Goal: Information Seeking & Learning: Learn about a topic

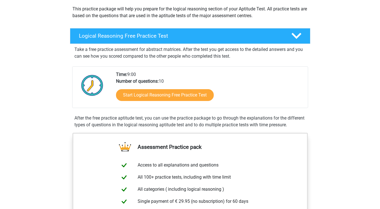
scroll to position [63, 0]
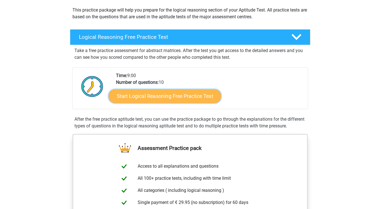
click at [162, 96] on link "Start Logical Reasoning Free Practice Test" at bounding box center [165, 95] width 112 height 13
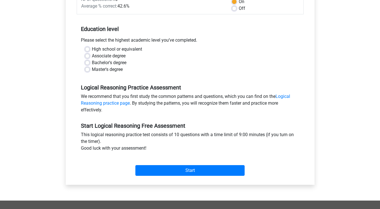
scroll to position [99, 0]
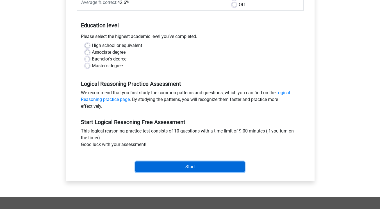
click at [202, 168] on input "Start" at bounding box center [189, 166] width 109 height 11
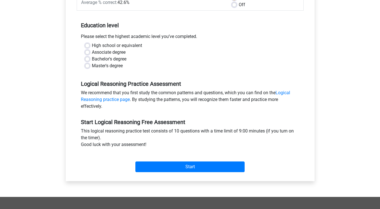
click at [92, 44] on label "High school or equivalent" at bounding box center [117, 45] width 50 height 7
click at [87, 44] on input "High school or equivalent" at bounding box center [87, 45] width 4 height 6
radio input "true"
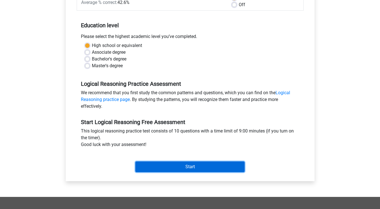
click at [193, 168] on input "Start" at bounding box center [189, 166] width 109 height 11
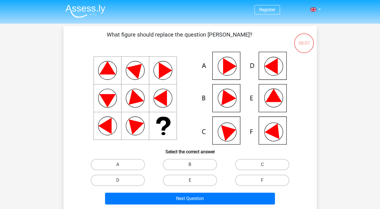
click at [191, 121] on icon at bounding box center [190, 98] width 226 height 93
click at [274, 93] on icon at bounding box center [273, 95] width 16 height 13
click at [175, 181] on label "E" at bounding box center [190, 179] width 54 height 11
click at [190, 181] on input "E" at bounding box center [192, 182] width 4 height 4
radio input "true"
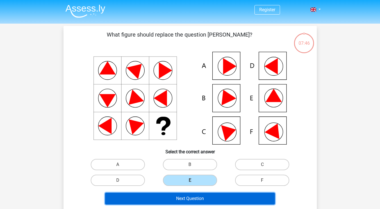
click at [179, 202] on button "Next Question" at bounding box center [190, 198] width 170 height 12
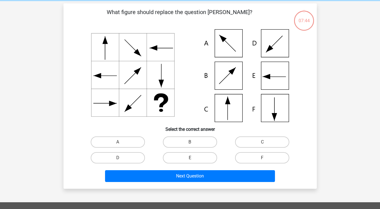
scroll to position [26, 0]
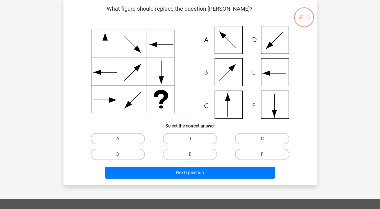
click at [221, 103] on icon at bounding box center [190, 72] width 226 height 93
click at [252, 138] on label "C" at bounding box center [262, 138] width 54 height 11
click at [262, 138] on input "C" at bounding box center [264, 140] width 4 height 4
radio input "true"
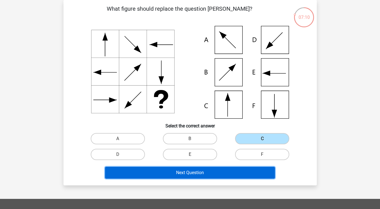
click at [214, 171] on button "Next Question" at bounding box center [190, 172] width 170 height 12
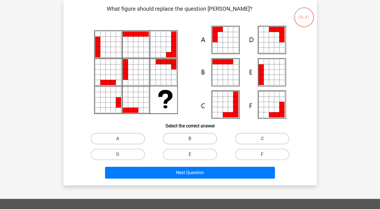
click at [319, 161] on div "06:41 Question 3 of 10 Question category: logical reasoning set 1 What figure s…" at bounding box center [190, 92] width 262 height 185
click at [125, 140] on label "A" at bounding box center [118, 138] width 54 height 11
click at [121, 140] on input "A" at bounding box center [120, 140] width 4 height 4
radio input "true"
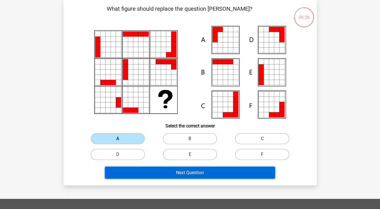
click at [196, 169] on button "Next Question" at bounding box center [190, 172] width 170 height 12
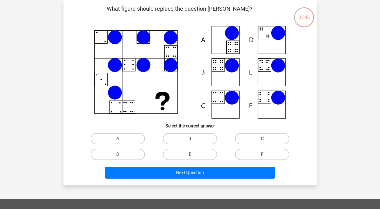
click at [190, 140] on input "B" at bounding box center [192, 140] width 4 height 4
radio input "true"
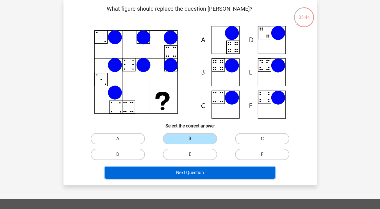
click at [191, 176] on button "Next Question" at bounding box center [190, 172] width 170 height 12
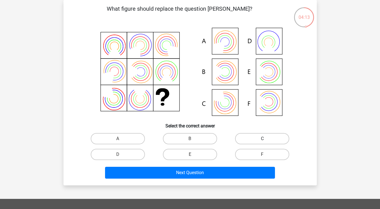
click at [257, 134] on label "C" at bounding box center [262, 138] width 54 height 11
click at [262, 138] on input "C" at bounding box center [264, 140] width 4 height 4
radio input "true"
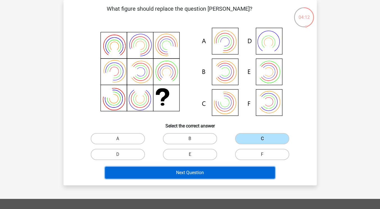
click at [207, 176] on button "Next Question" at bounding box center [190, 172] width 170 height 12
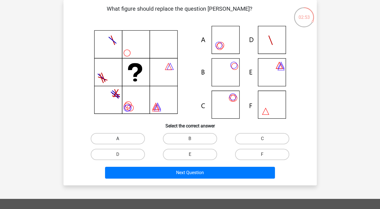
click at [130, 137] on label "A" at bounding box center [118, 138] width 54 height 11
click at [121, 138] on input "A" at bounding box center [120, 140] width 4 height 4
radio input "true"
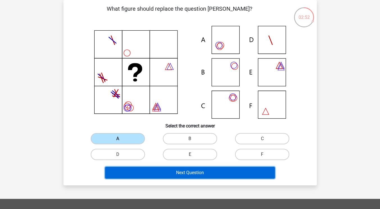
click at [186, 176] on button "Next Question" at bounding box center [190, 172] width 170 height 12
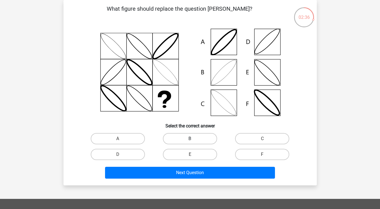
click at [187, 141] on label "B" at bounding box center [190, 138] width 54 height 11
click at [190, 141] on input "B" at bounding box center [192, 140] width 4 height 4
radio input "true"
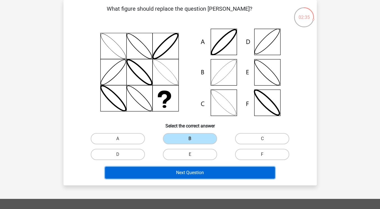
click at [196, 170] on button "Next Question" at bounding box center [190, 172] width 170 height 12
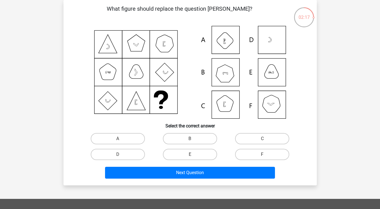
click at [192, 154] on input "E" at bounding box center [192, 156] width 4 height 4
radio input "true"
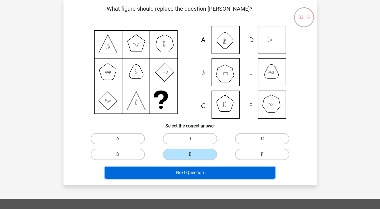
click at [197, 172] on button "Next Question" at bounding box center [190, 172] width 170 height 12
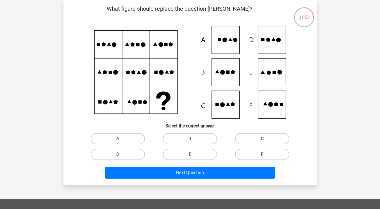
click at [254, 150] on label "F" at bounding box center [262, 153] width 54 height 11
click at [262, 154] on input "F" at bounding box center [264, 156] width 4 height 4
radio input "true"
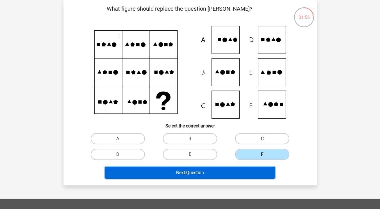
click at [225, 174] on button "Next Question" at bounding box center [190, 172] width 170 height 12
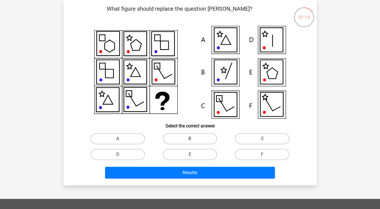
click at [189, 143] on label "B" at bounding box center [190, 138] width 54 height 11
click at [190, 142] on input "B" at bounding box center [192, 140] width 4 height 4
radio input "true"
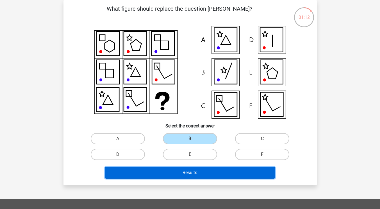
click at [196, 171] on button "Results" at bounding box center [190, 172] width 170 height 12
